Goal: Task Accomplishment & Management: Manage account settings

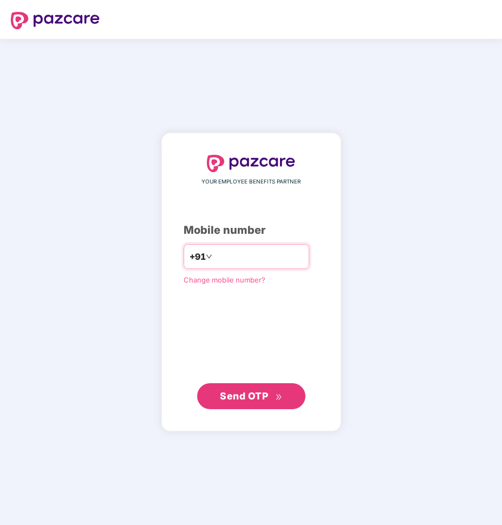
click at [215, 257] on input "number" at bounding box center [259, 256] width 89 height 17
click at [206, 258] on icon "down" at bounding box center [209, 257] width 7 height 7
click at [231, 265] on input "number" at bounding box center [259, 256] width 89 height 17
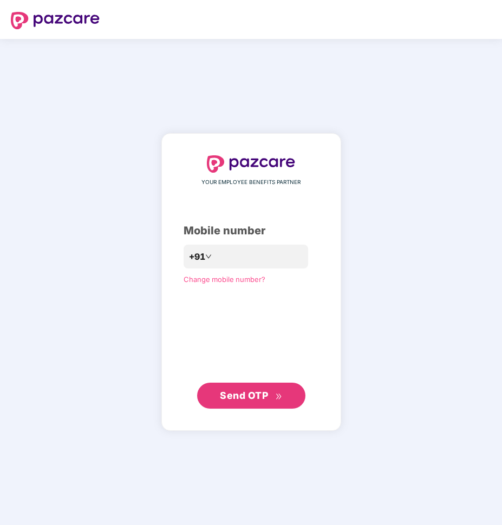
click at [184, 300] on div "YOUR EMPLOYEE BENEFITS PARTNER Mobile number +91 Change mobile number? Send OTP" at bounding box center [251, 282] width 135 height 254
click at [187, 274] on span "Change mobile number?" at bounding box center [225, 279] width 82 height 11
click at [192, 282] on span "Change mobile number?" at bounding box center [225, 279] width 82 height 9
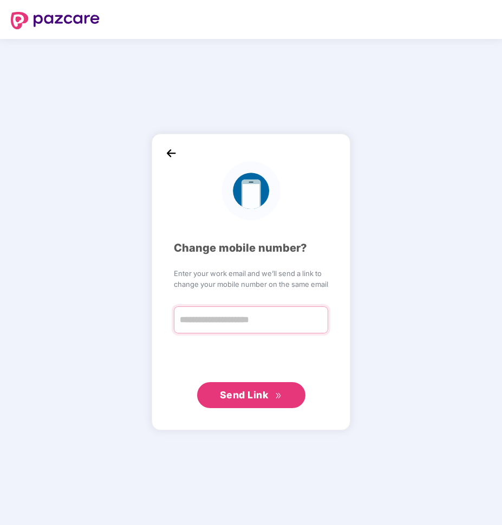
click at [208, 314] on input "text" at bounding box center [251, 320] width 154 height 27
type input "**********"
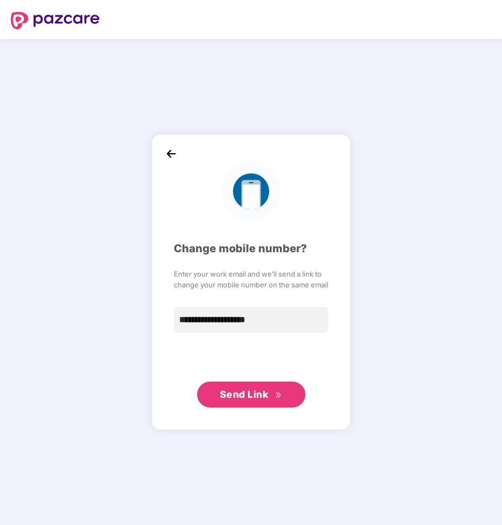
click at [233, 389] on span "Send Link" at bounding box center [244, 394] width 49 height 11
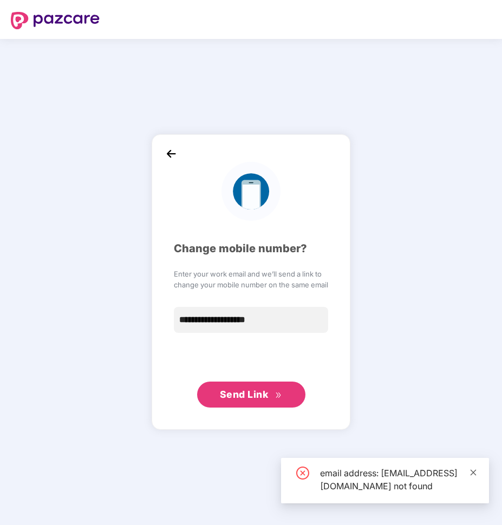
click at [472, 469] on icon "close" at bounding box center [474, 473] width 8 height 8
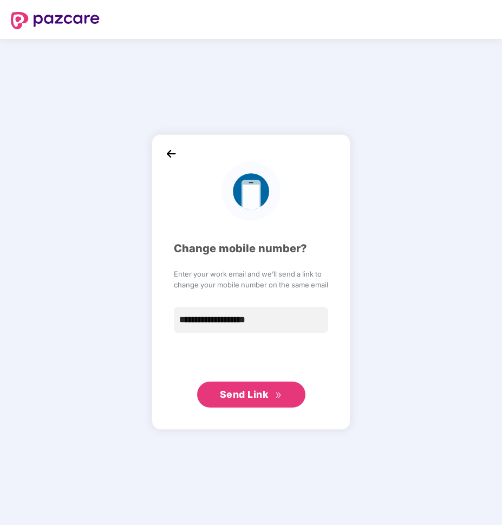
click at [173, 153] on img at bounding box center [171, 154] width 16 height 16
